Goal: Task Accomplishment & Management: Use online tool/utility

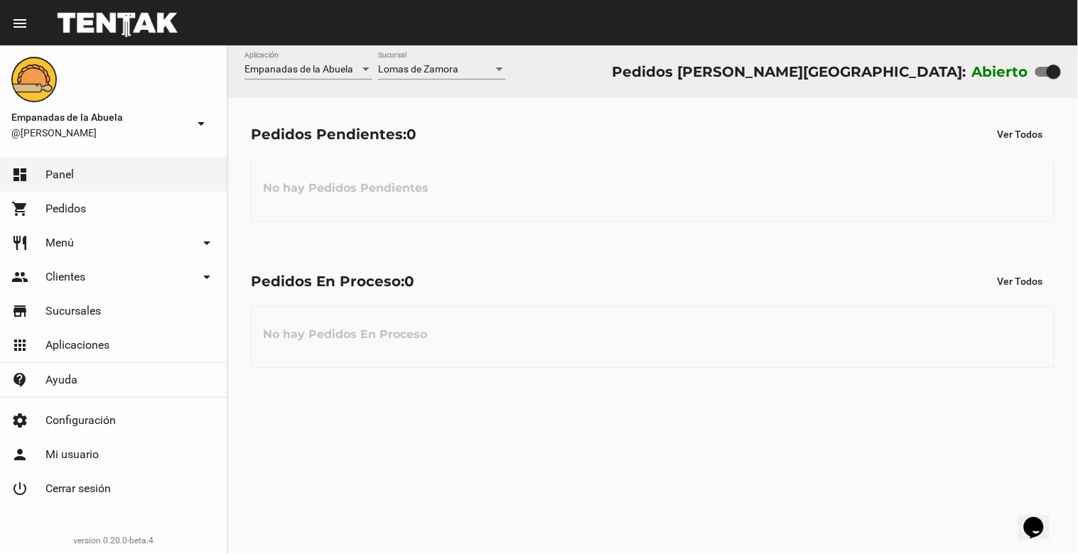
click at [699, 287] on div "Pedidos En Proceso: 0 Ver Todos" at bounding box center [653, 282] width 804 height 26
click at [706, 365] on div "No hay Pedidos En Proceso" at bounding box center [653, 337] width 804 height 62
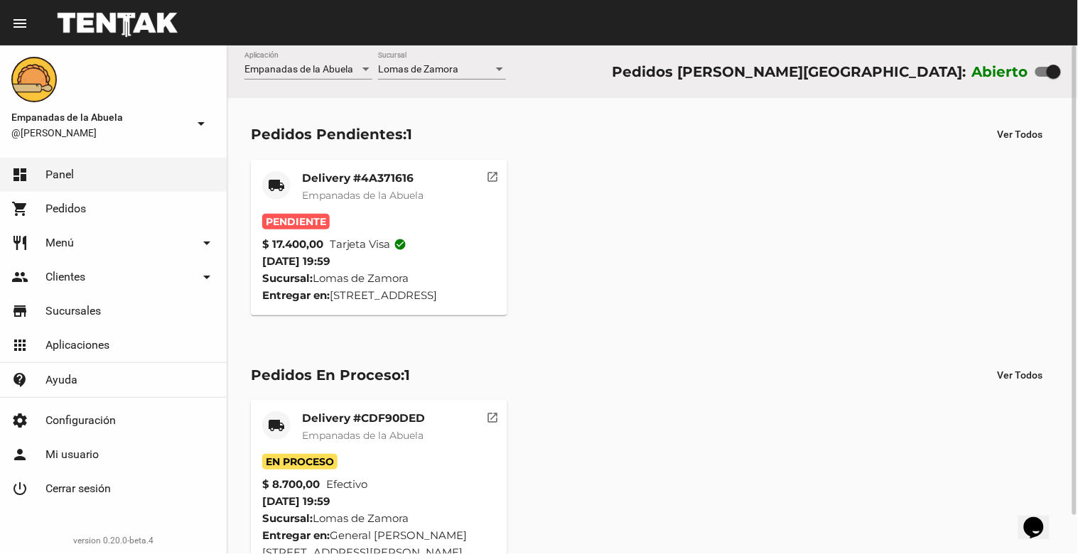
click at [343, 172] on mat-card-title "Delivery #4A371616" at bounding box center [362, 178] width 121 height 14
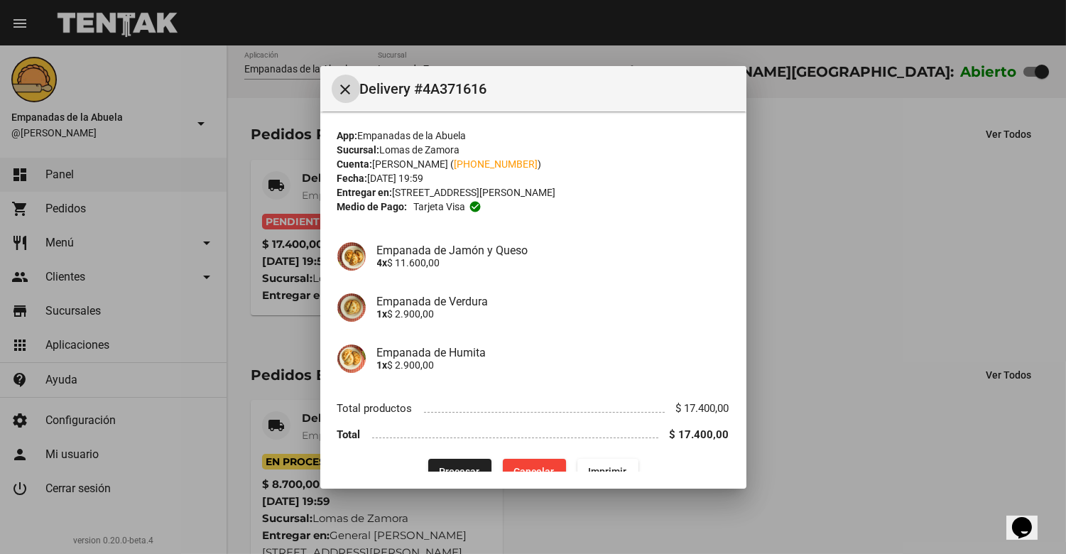
scroll to position [24, 0]
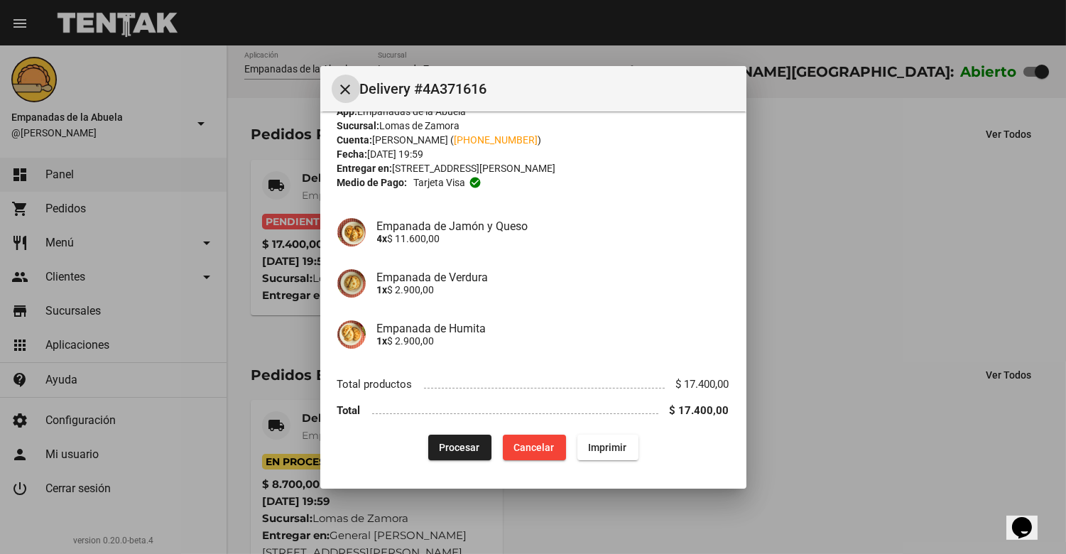
click at [459, 435] on button "Procesar" at bounding box center [459, 448] width 63 height 26
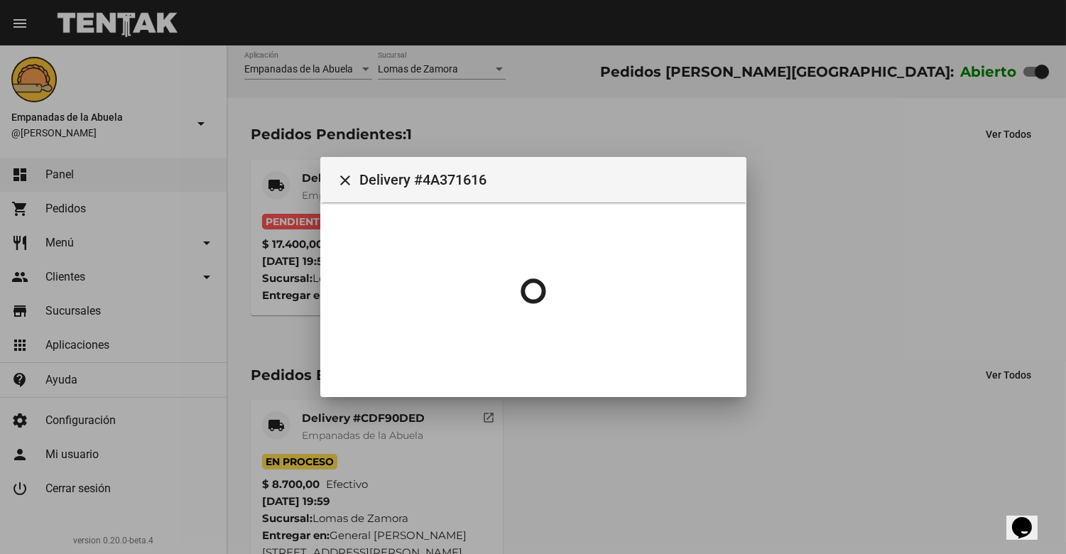
scroll to position [0, 0]
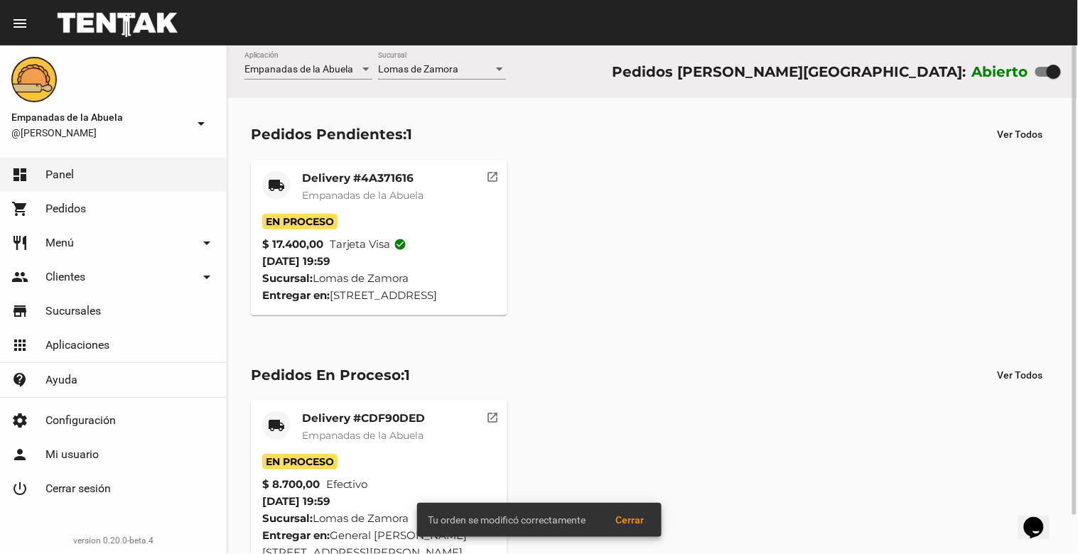
click at [335, 176] on mat-card-title "Delivery #4A371616" at bounding box center [362, 178] width 121 height 14
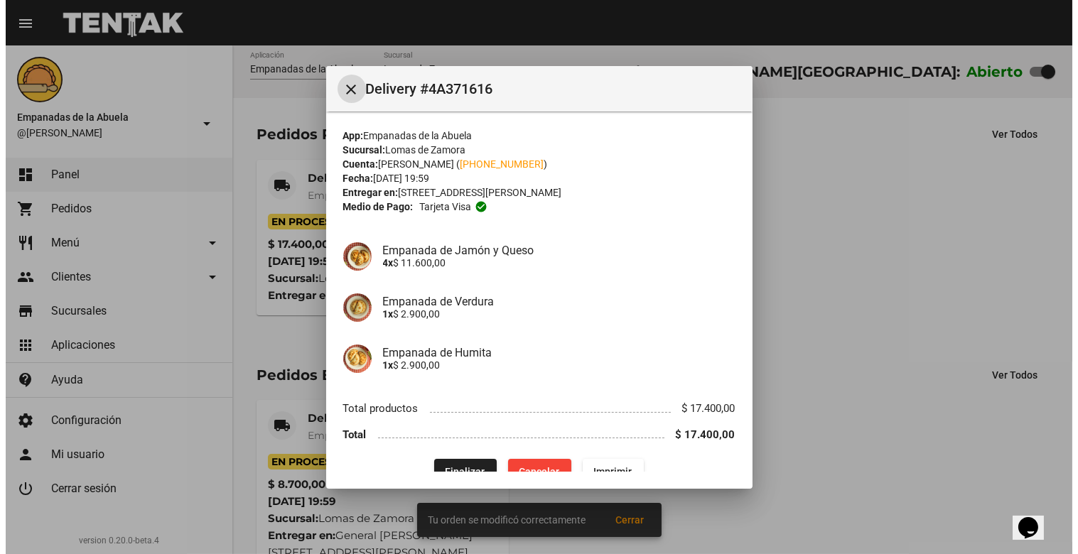
scroll to position [24, 0]
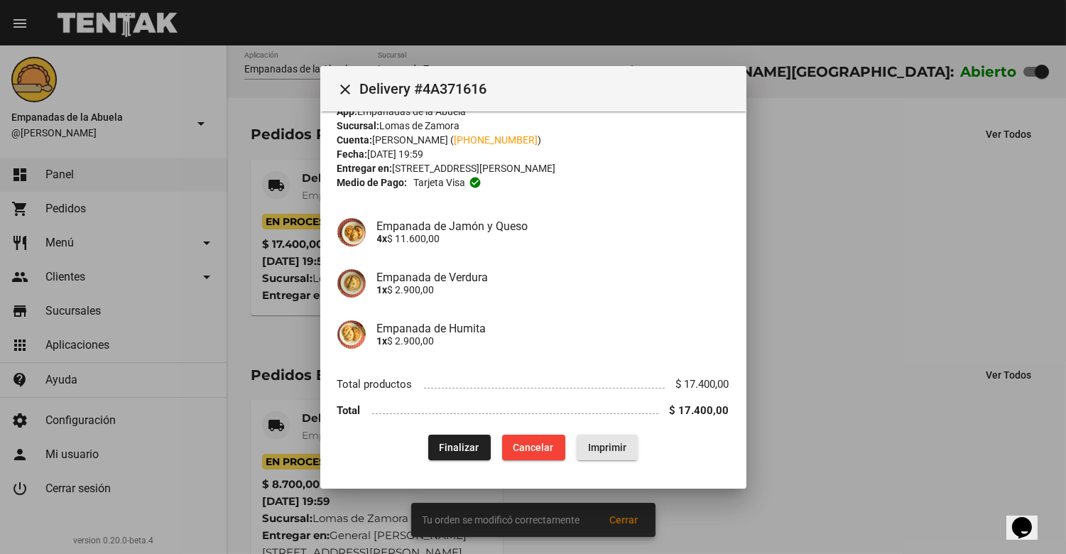
click at [605, 442] on span "Imprimir" at bounding box center [607, 447] width 38 height 11
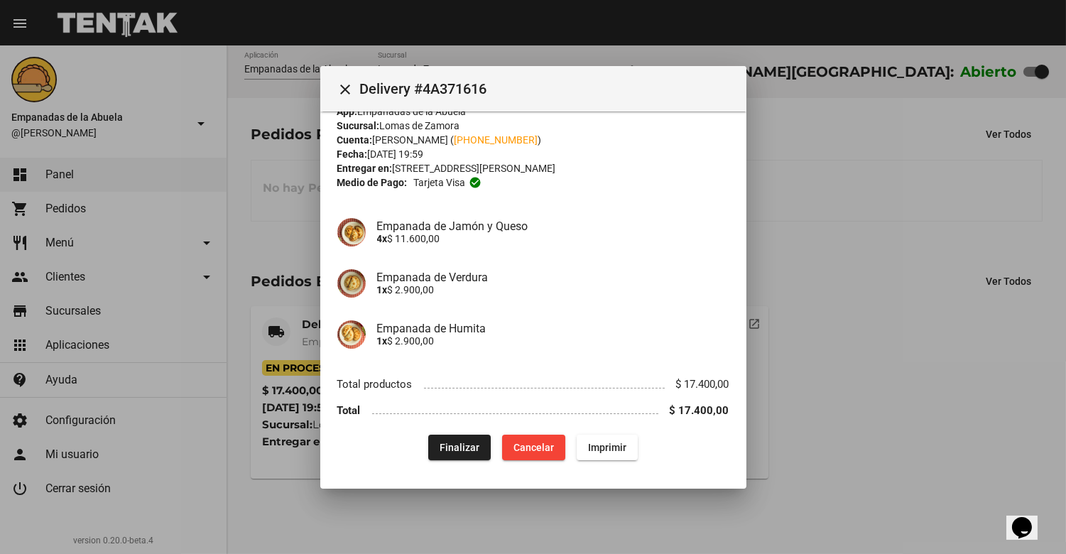
click at [340, 90] on mat-icon "close" at bounding box center [345, 89] width 17 height 17
